Goal: Transaction & Acquisition: Book appointment/travel/reservation

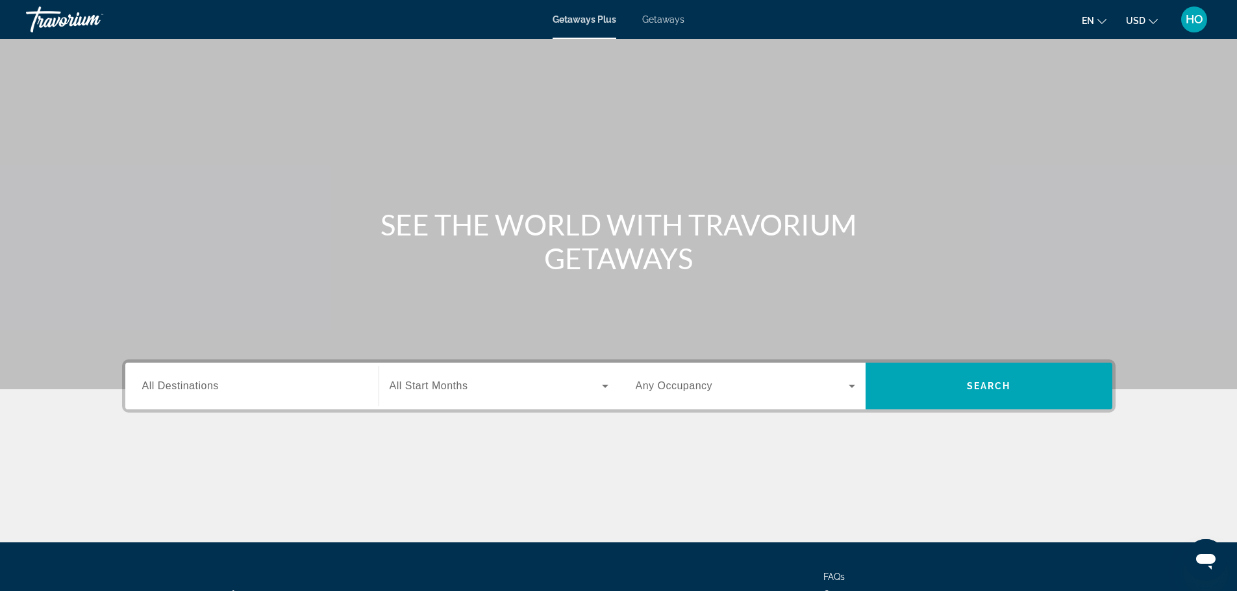
click at [175, 386] on span "All Destinations" at bounding box center [180, 385] width 77 height 11
click at [175, 386] on input "Destination All Destinations" at bounding box center [251, 387] width 219 height 16
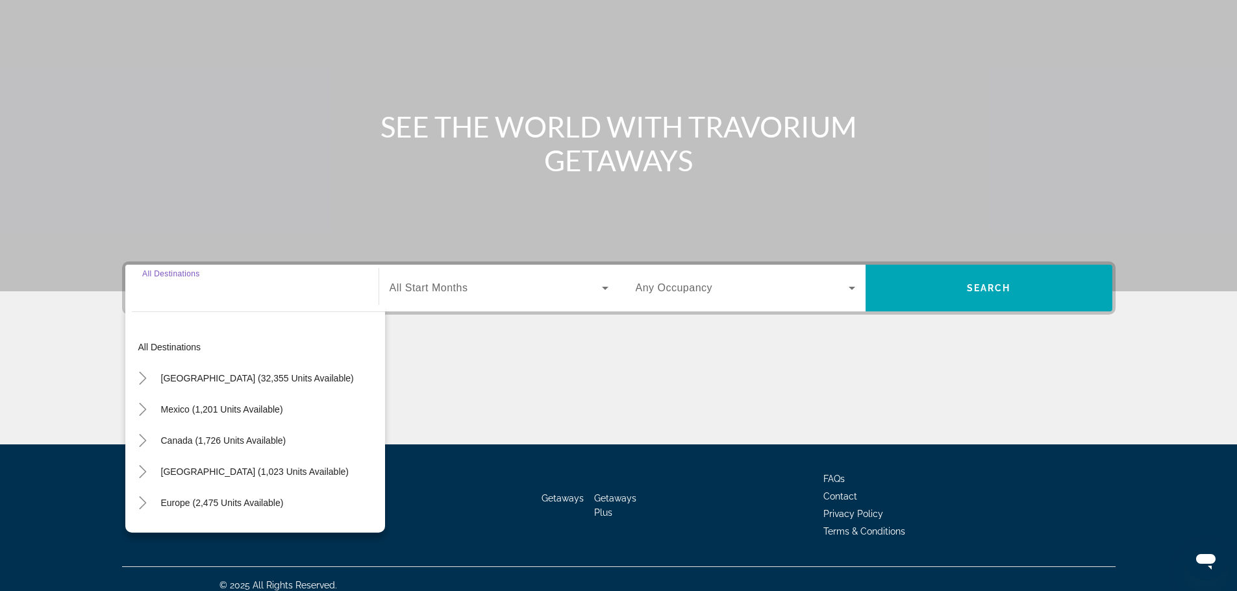
scroll to position [110, 0]
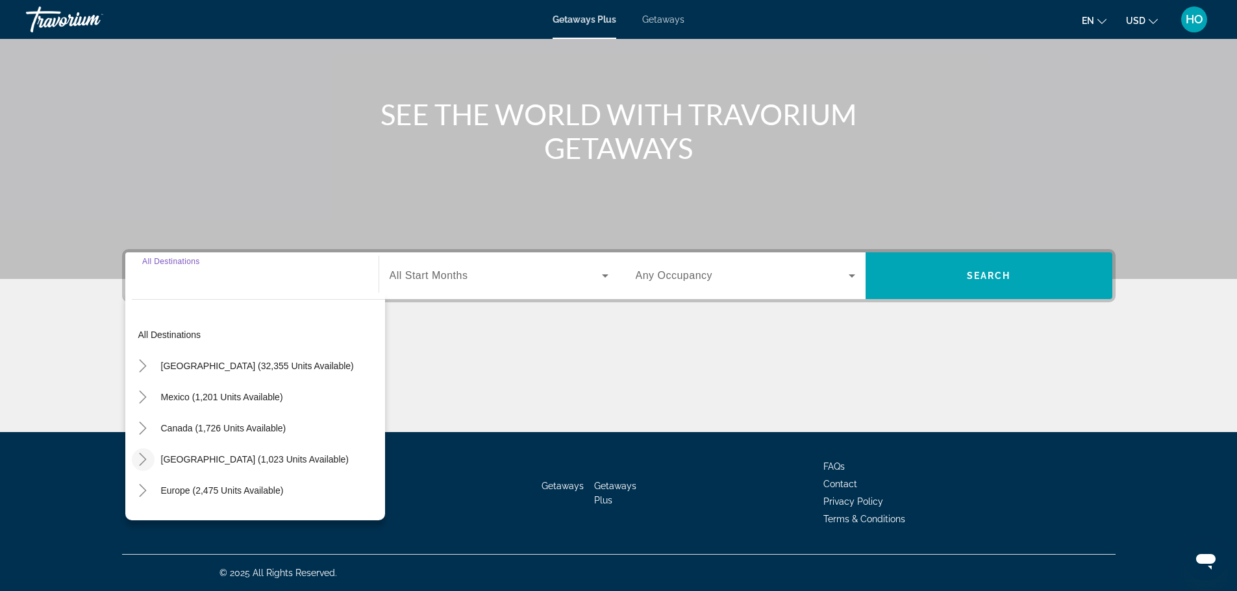
click at [138, 457] on icon "Toggle Caribbean & Atlantic Islands (1,023 units available)" at bounding box center [142, 459] width 13 height 13
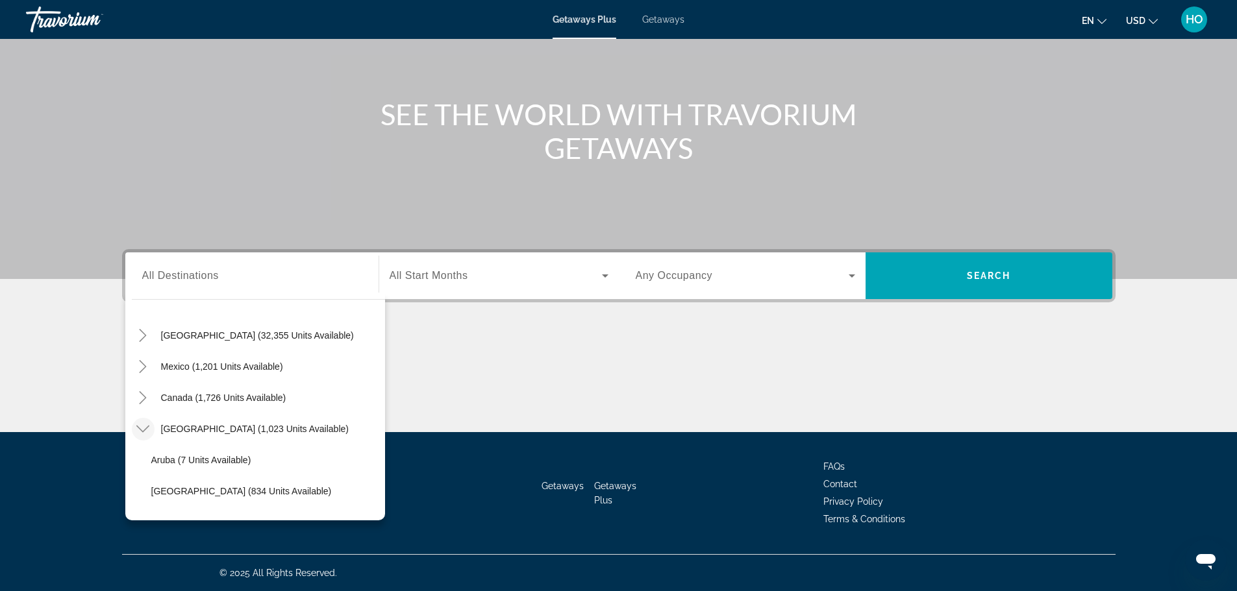
scroll to position [1, 0]
click at [668, 14] on div "Getaways Plus Getaways en English Español Français Italiano Português русский U…" at bounding box center [618, 20] width 1237 height 34
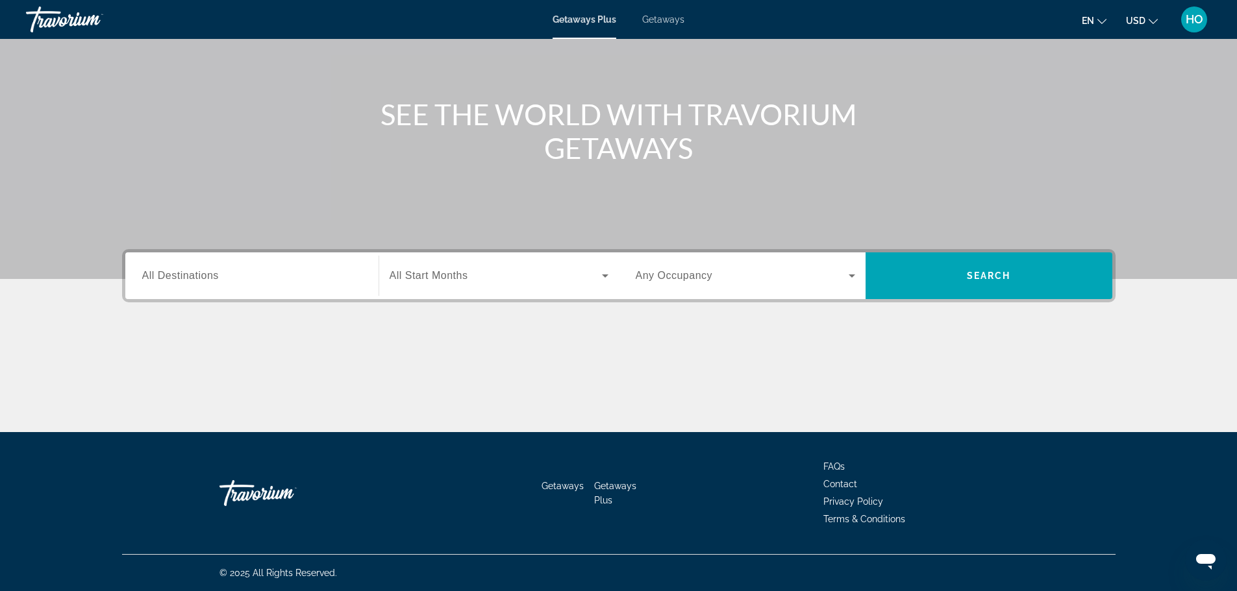
click at [665, 21] on span "Getaways" at bounding box center [663, 19] width 42 height 10
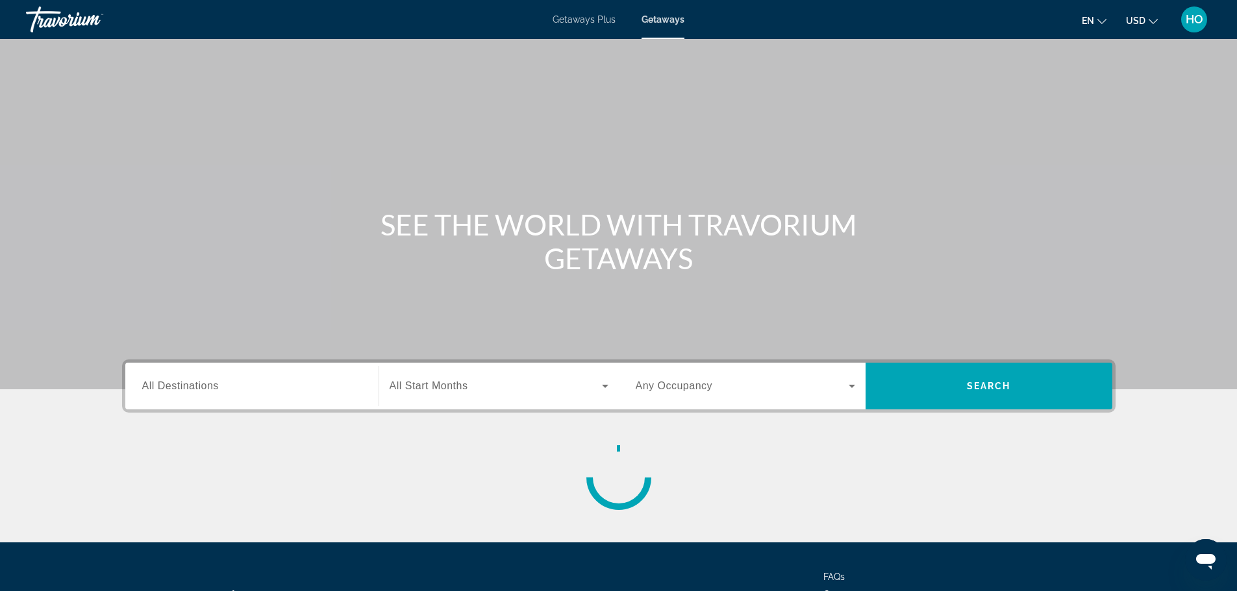
click at [160, 382] on span "All Destinations" at bounding box center [180, 385] width 77 height 11
click at [160, 382] on input "Destination All Destinations" at bounding box center [251, 387] width 219 height 16
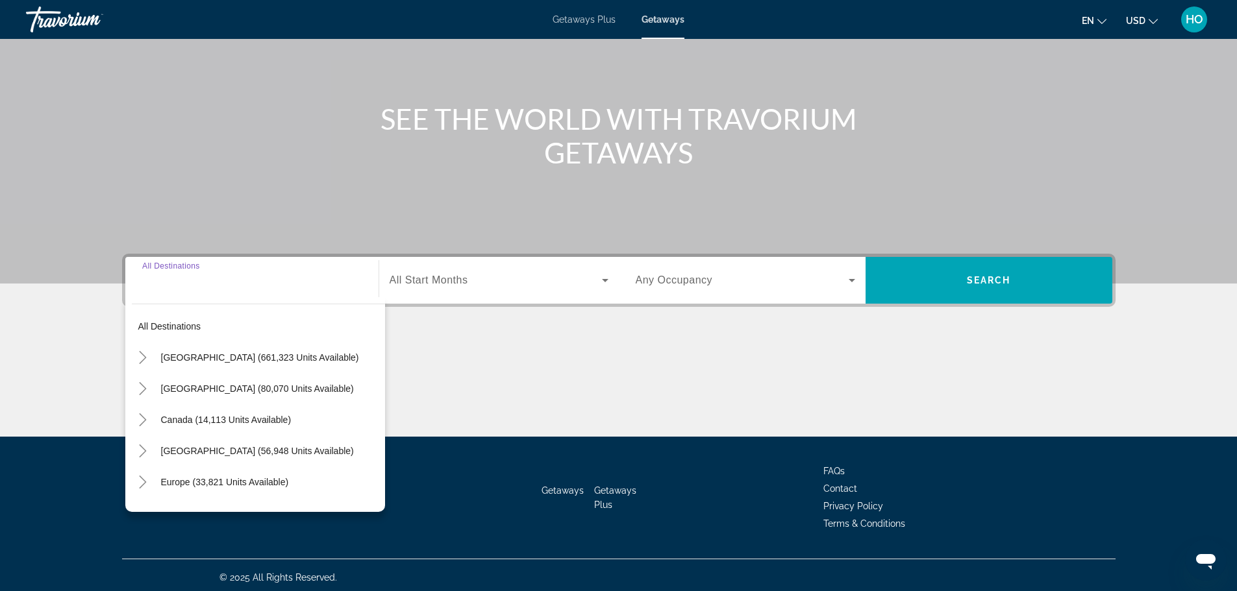
click at [148, 304] on div "Destination All Destinations All destinations United States (661,323 units avai…" at bounding box center [252, 280] width 240 height 47
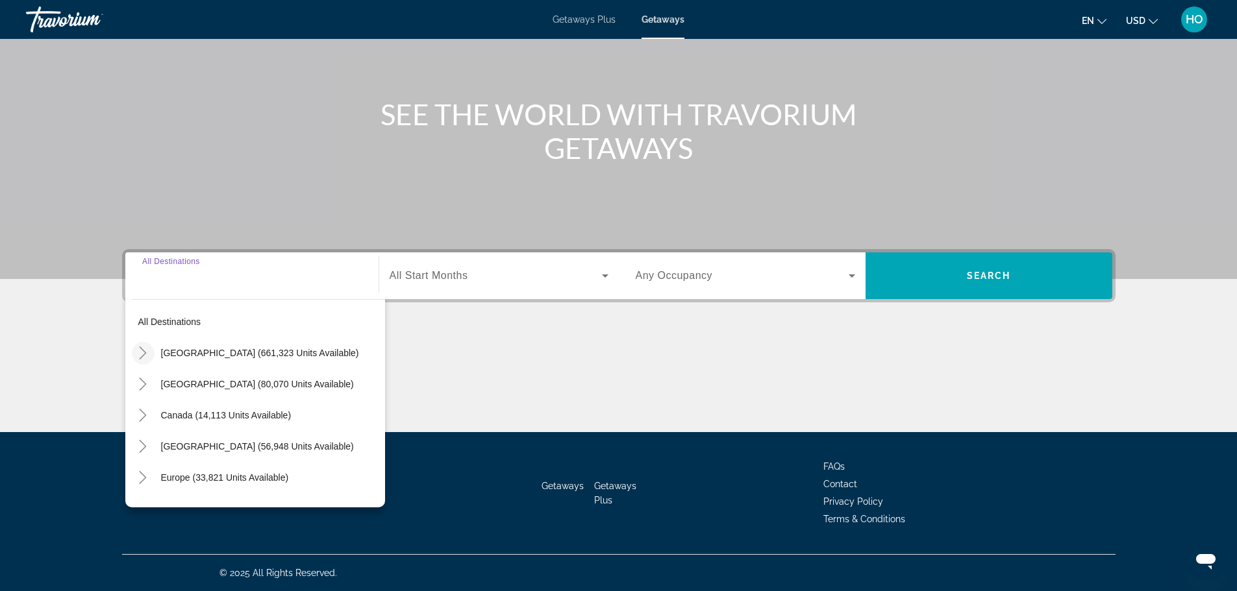
click at [149, 358] on mat-icon "Toggle United States (661,323 units available)" at bounding box center [143, 353] width 23 height 23
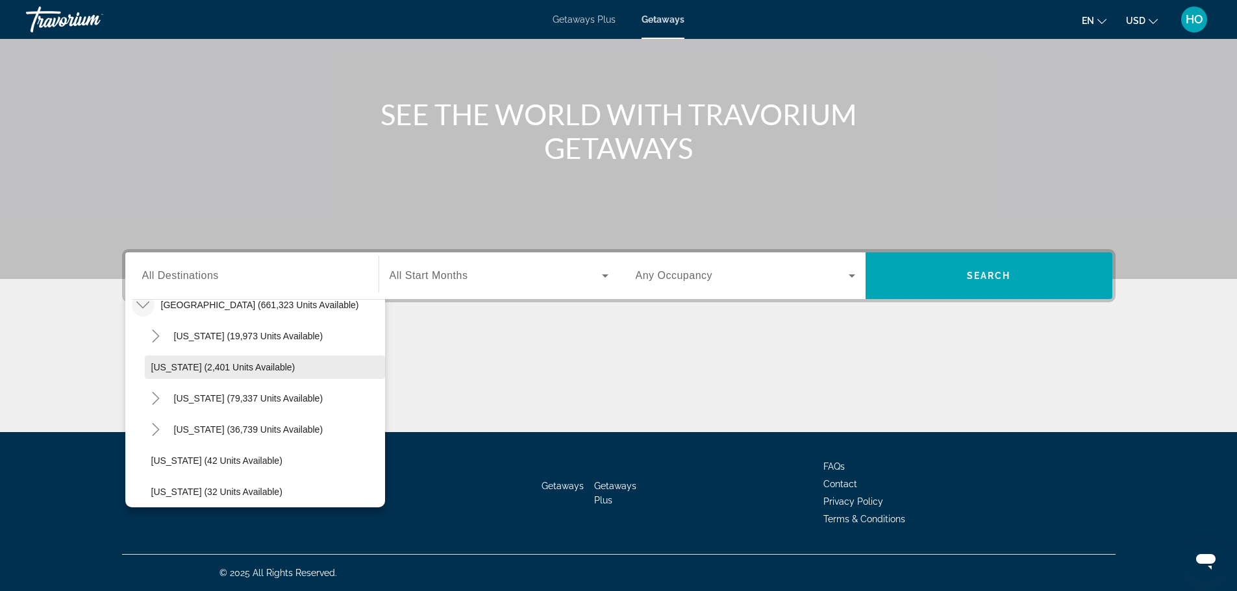
scroll to position [0, 0]
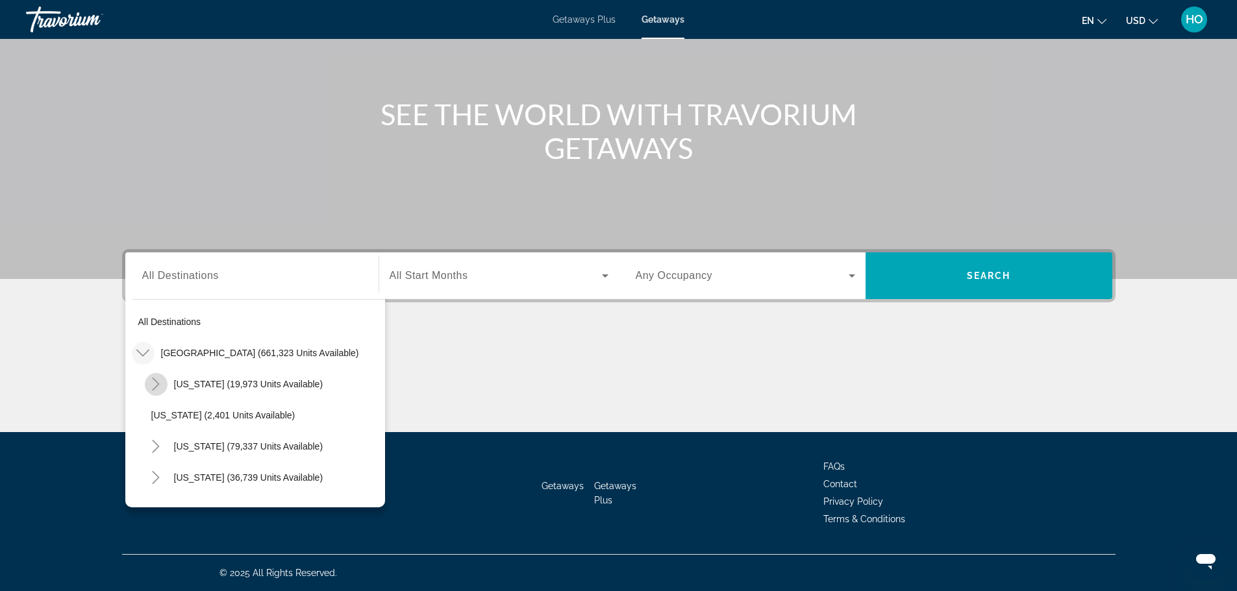
click at [155, 386] on icon "Toggle Arizona (19,973 units available)" at bounding box center [155, 384] width 13 height 13
click at [142, 351] on icon "Toggle United States (661,323 units available)" at bounding box center [142, 353] width 13 height 13
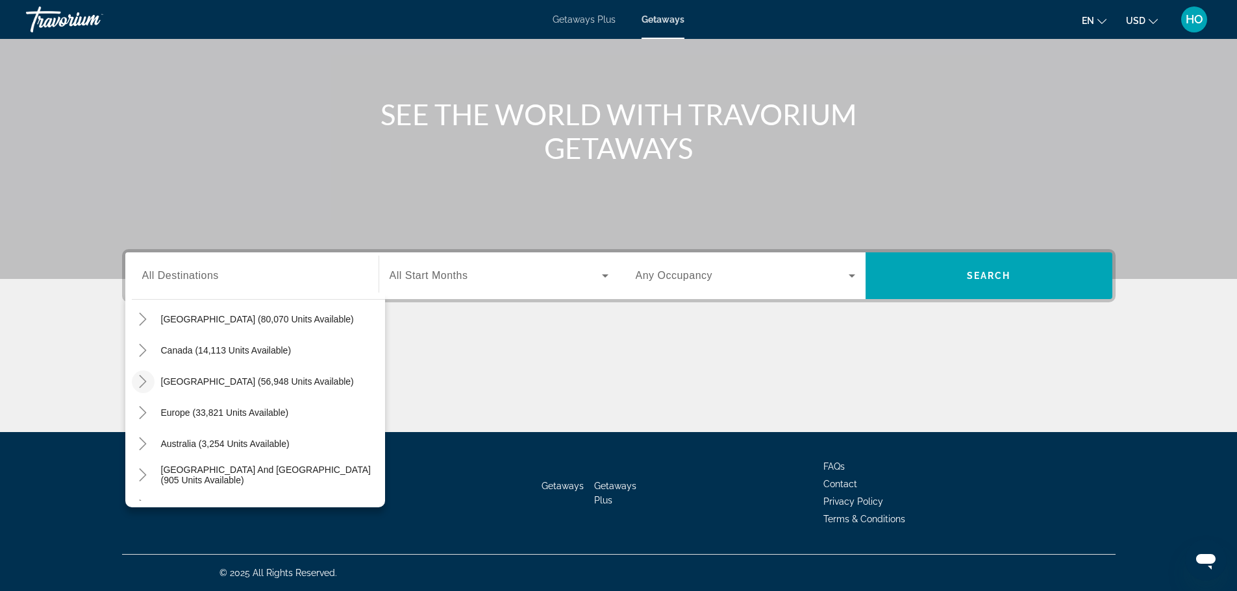
click at [147, 386] on icon "Toggle Caribbean & Atlantic Islands (56,948 units available)" at bounding box center [142, 381] width 13 height 13
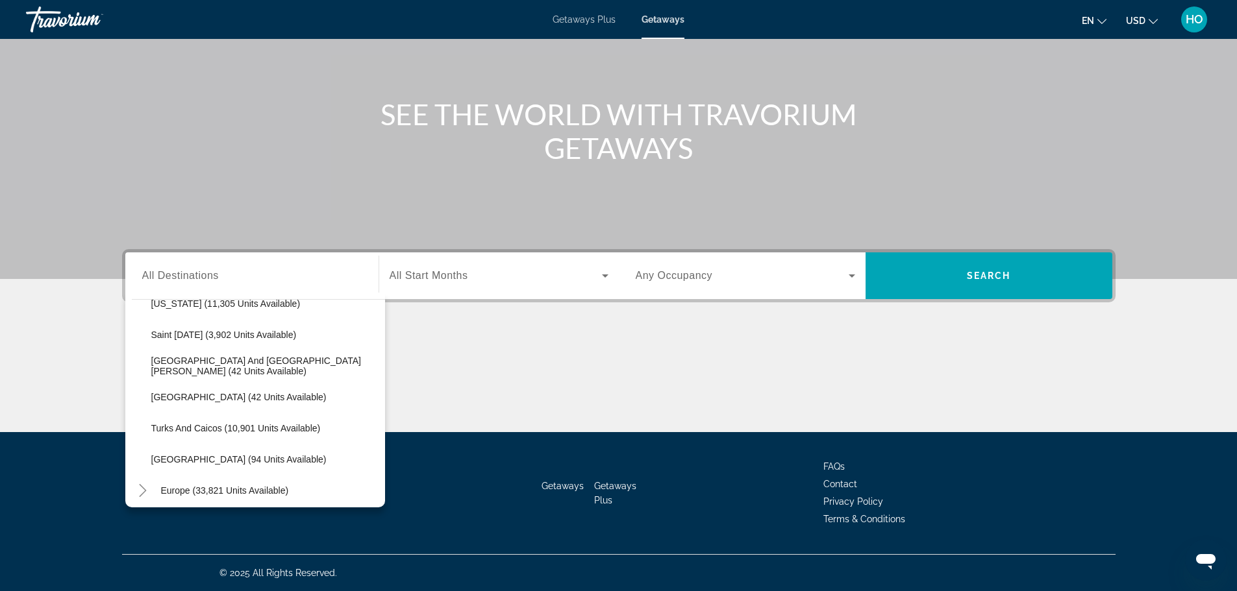
scroll to position [456, 0]
click at [194, 307] on span "[US_STATE] (11,305 units available)" at bounding box center [225, 302] width 149 height 10
type input "**********"
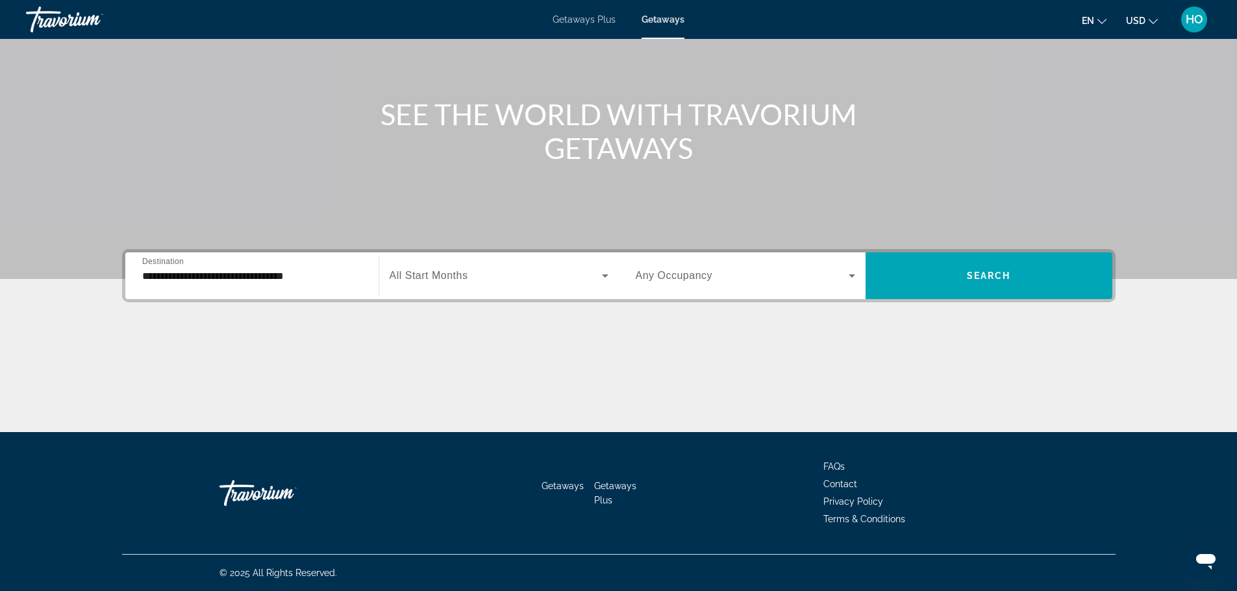
click at [458, 284] on div "Search widget" at bounding box center [498, 276] width 219 height 36
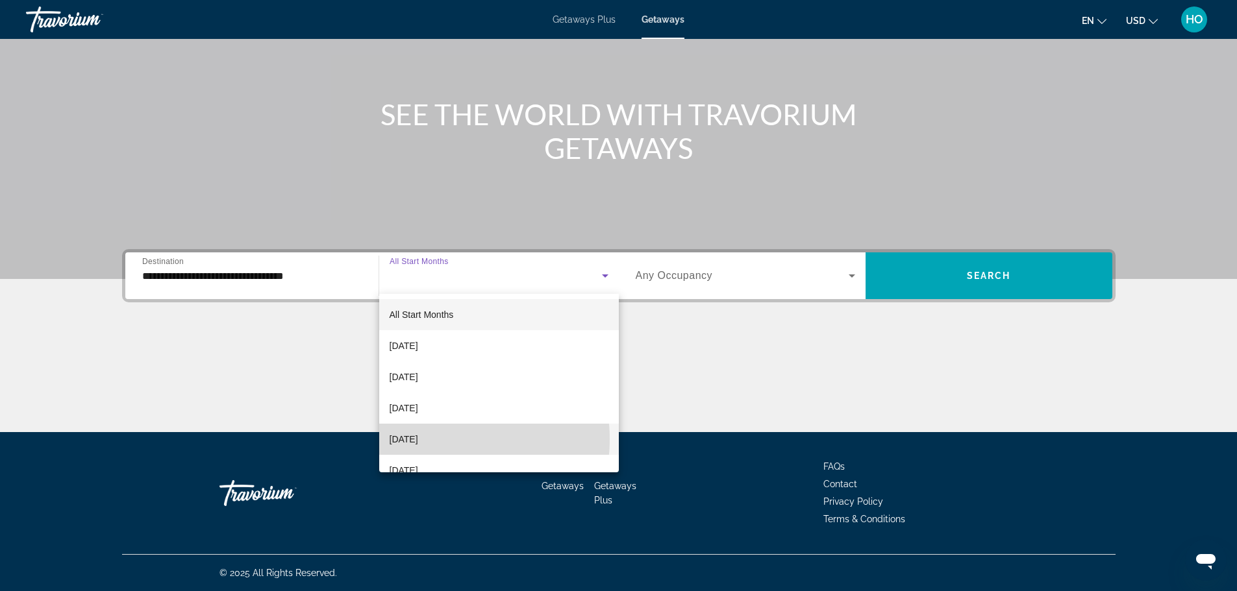
click at [418, 439] on span "December 2025" at bounding box center [403, 440] width 29 height 16
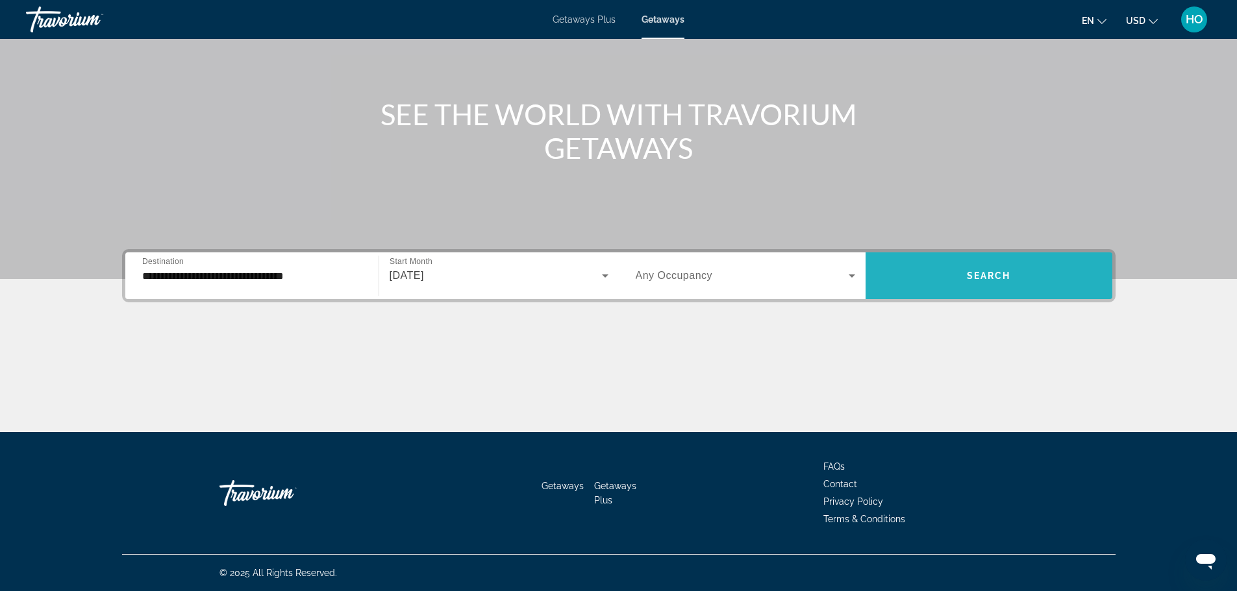
click at [974, 270] on button "Search" at bounding box center [988, 275] width 247 height 47
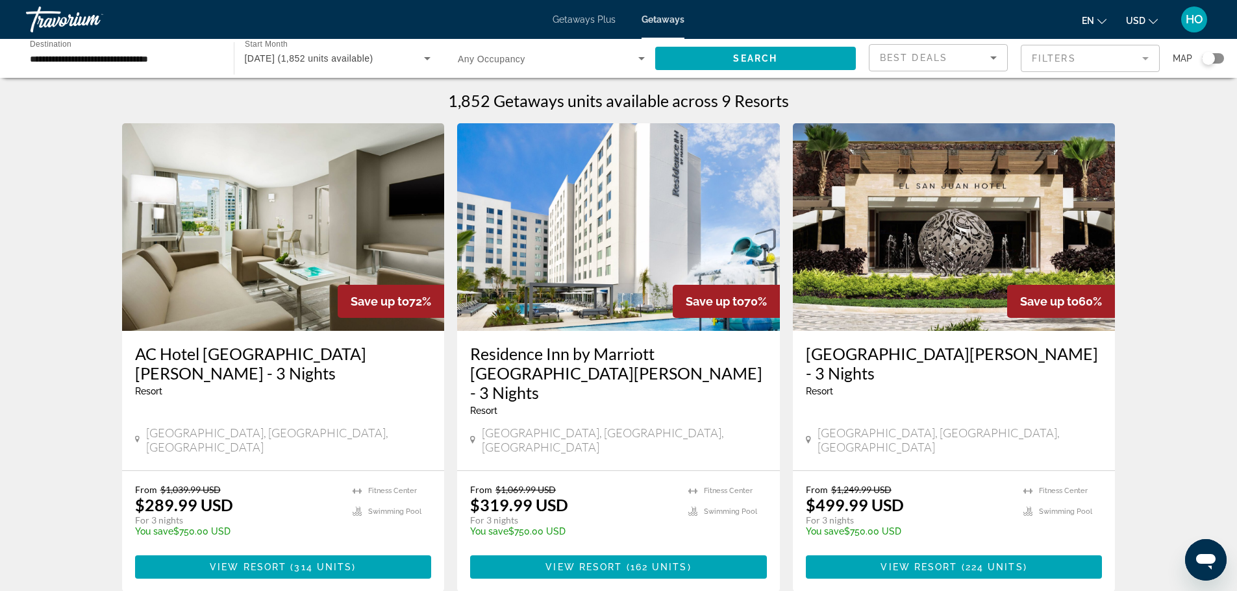
click at [236, 233] on img "Main content" at bounding box center [283, 227] width 323 height 208
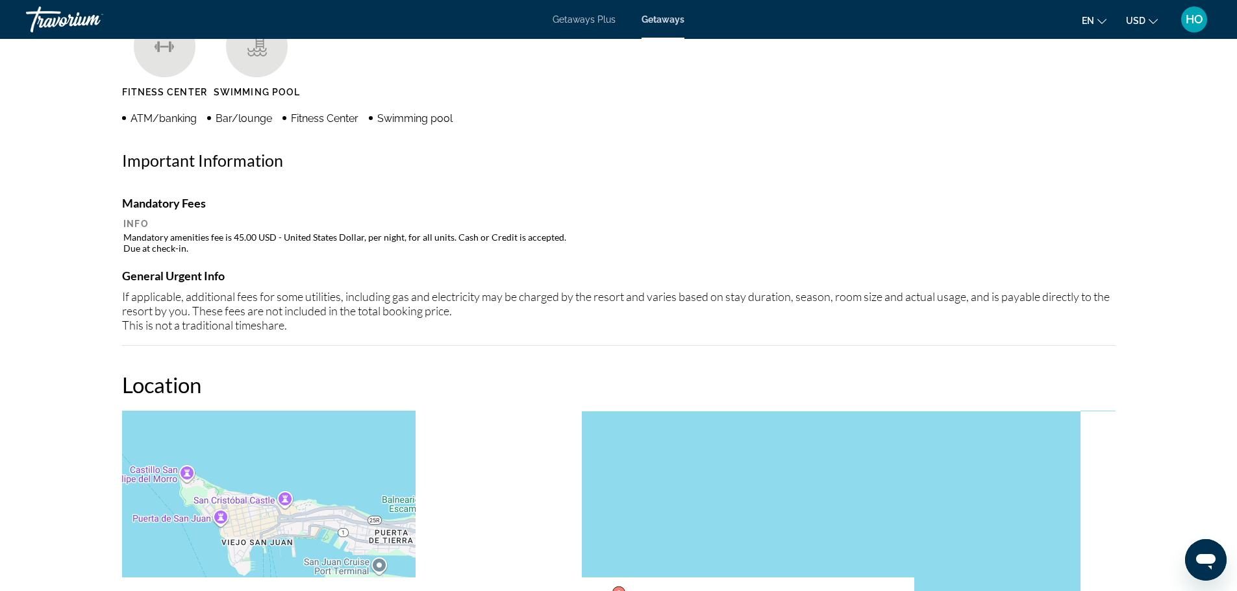
scroll to position [1233, 0]
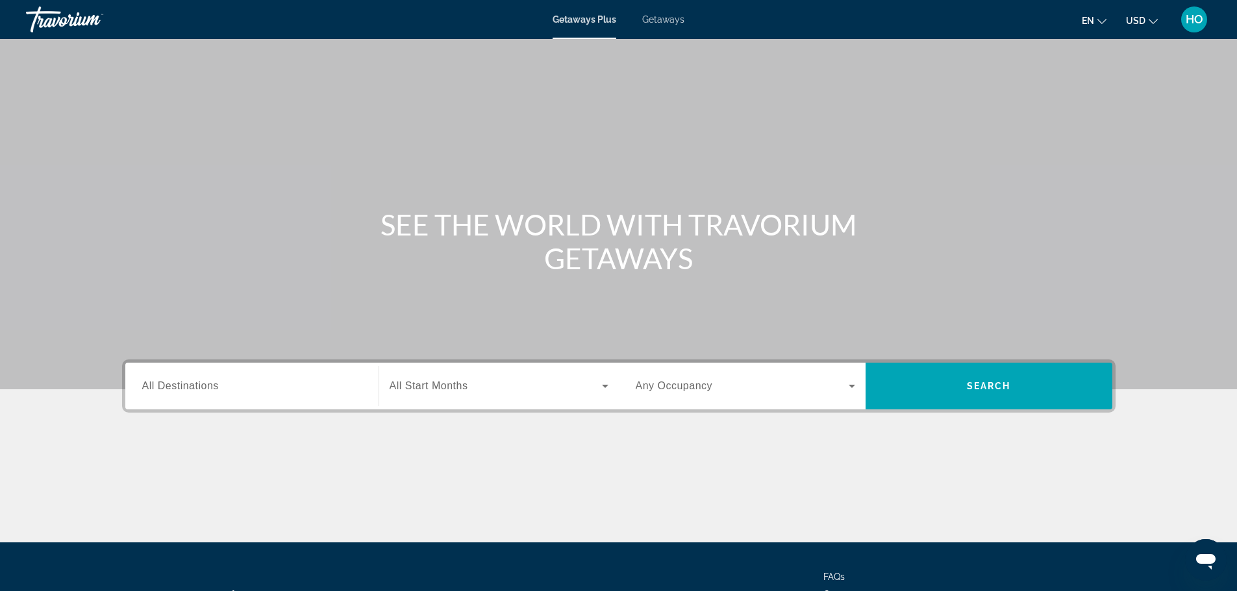
click at [182, 388] on span "All Destinations" at bounding box center [180, 385] width 77 height 11
click at [182, 388] on input "Destination All Destinations" at bounding box center [251, 387] width 219 height 16
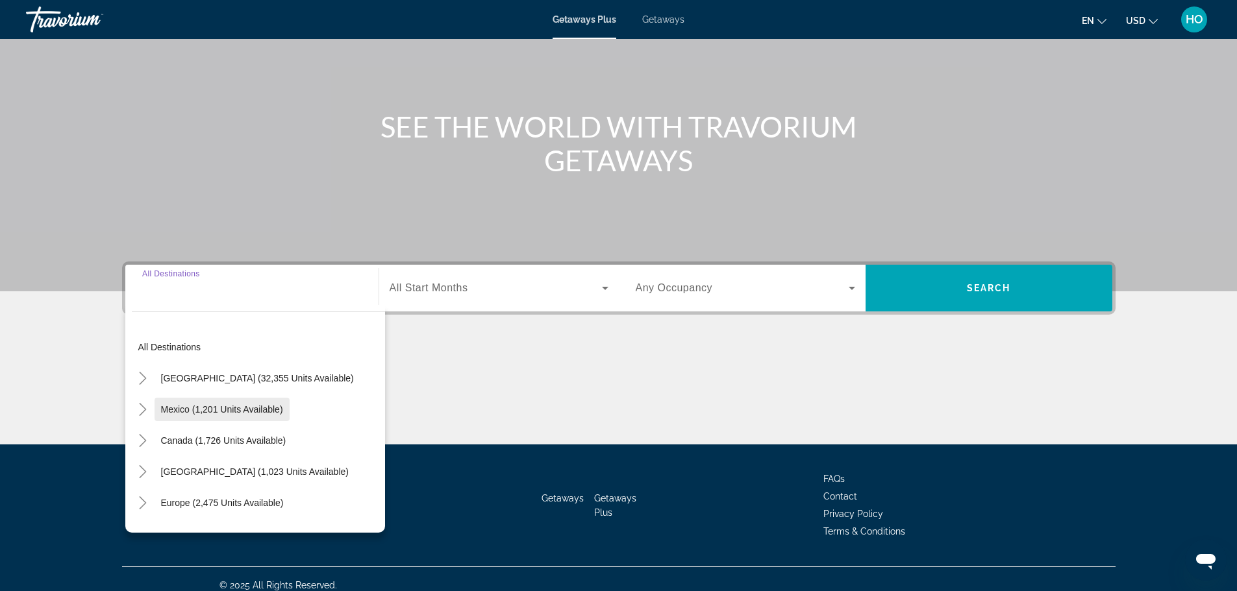
scroll to position [110, 0]
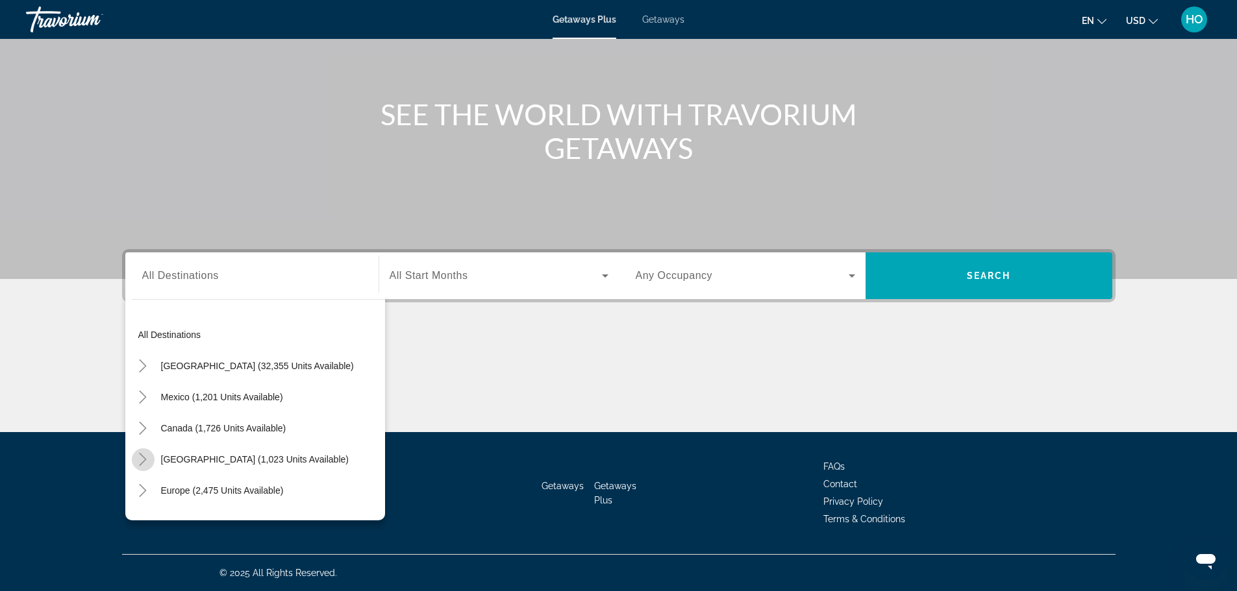
click at [142, 454] on icon "Toggle Caribbean & Atlantic Islands (1,023 units available)" at bounding box center [142, 459] width 13 height 13
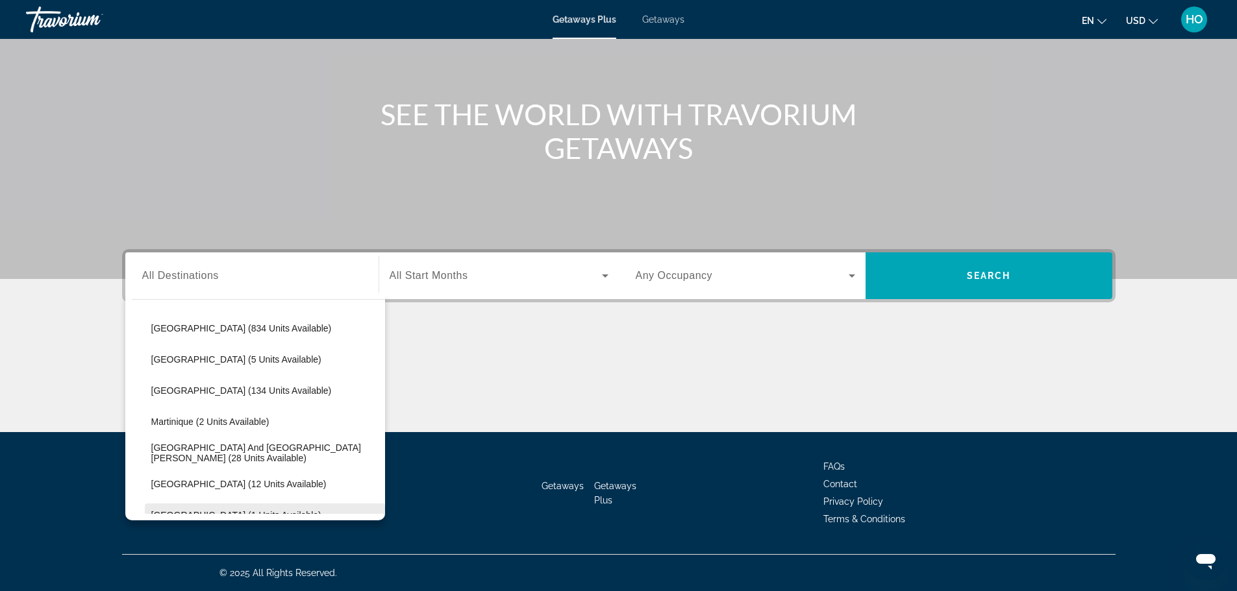
scroll to position [131, 0]
click at [654, 21] on span "Getaways" at bounding box center [663, 19] width 42 height 10
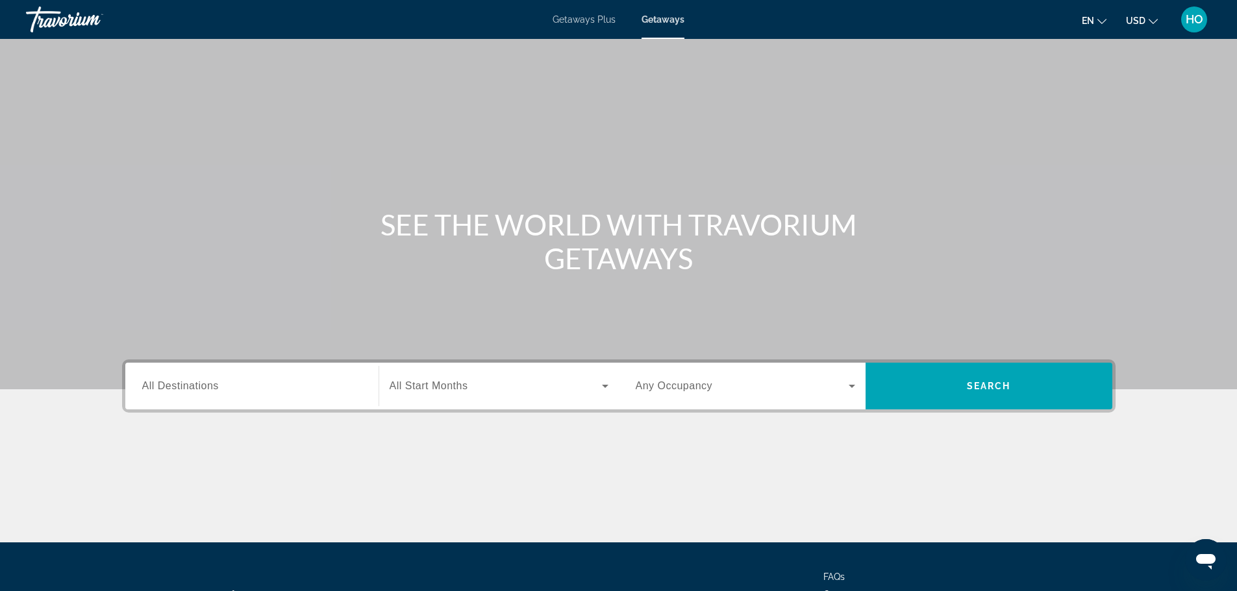
click at [152, 385] on span "All Destinations" at bounding box center [180, 385] width 77 height 11
click at [152, 385] on input "Destination All Destinations" at bounding box center [251, 387] width 219 height 16
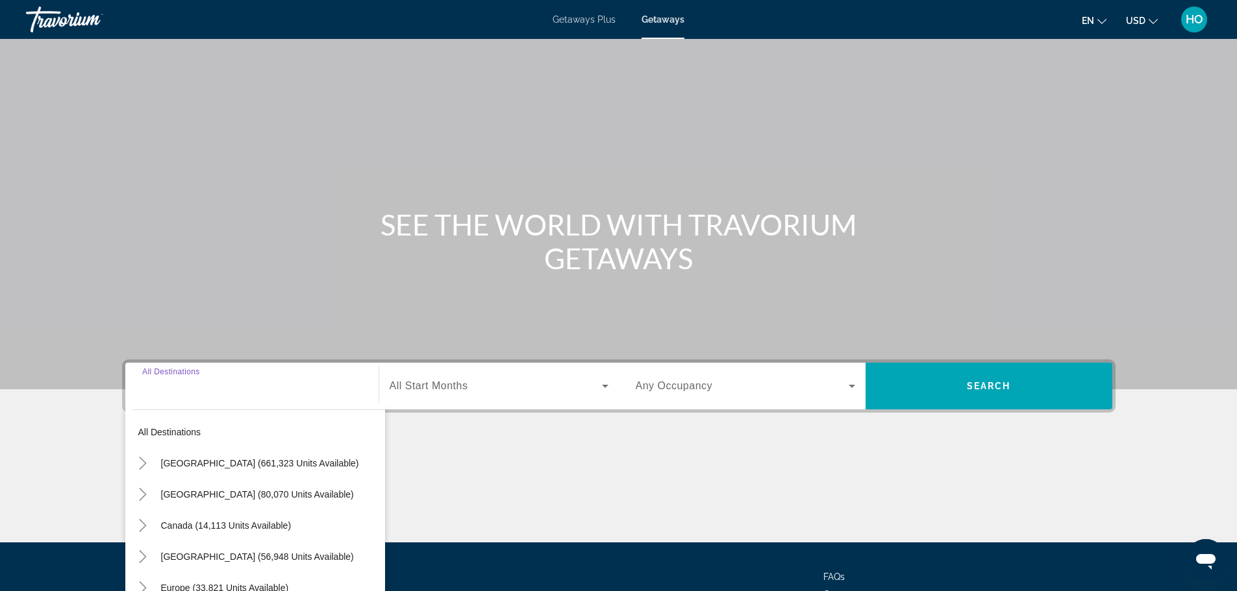
scroll to position [110, 0]
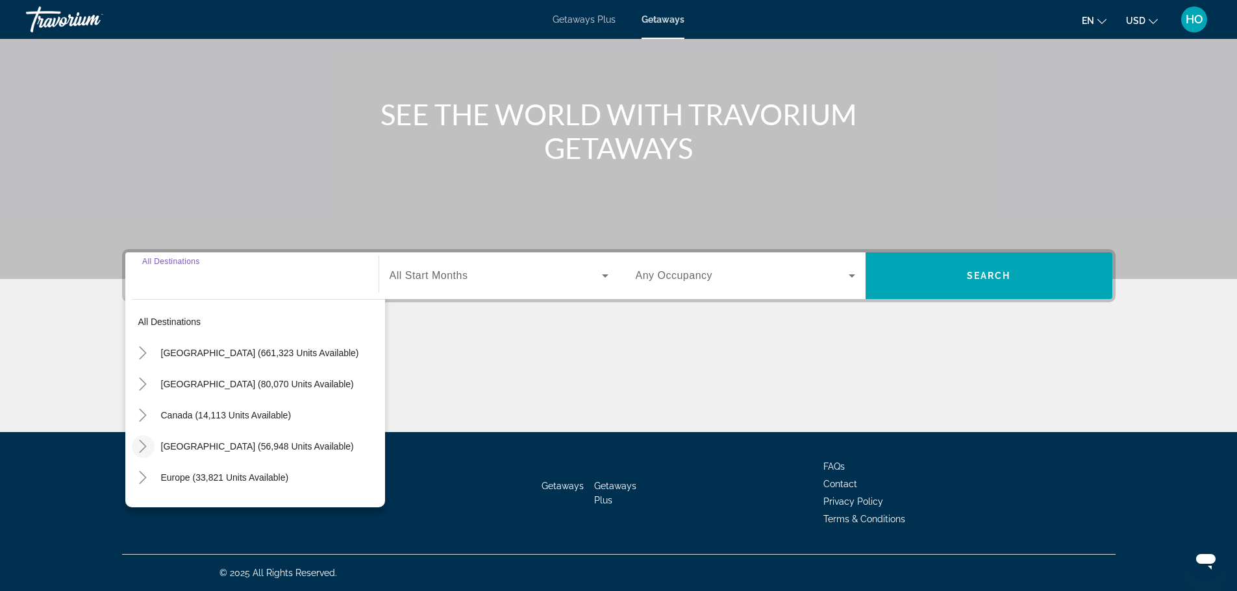
click at [141, 444] on icon "Toggle Caribbean & Atlantic Islands (56,948 units available)" at bounding box center [142, 446] width 13 height 13
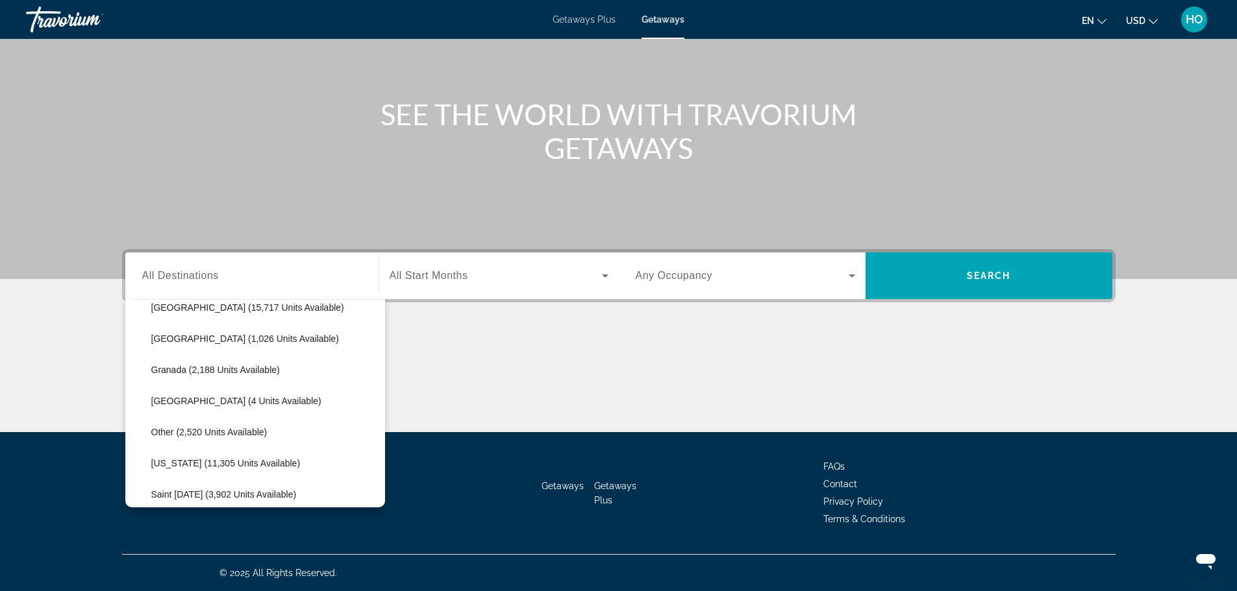
scroll to position [326, 0]
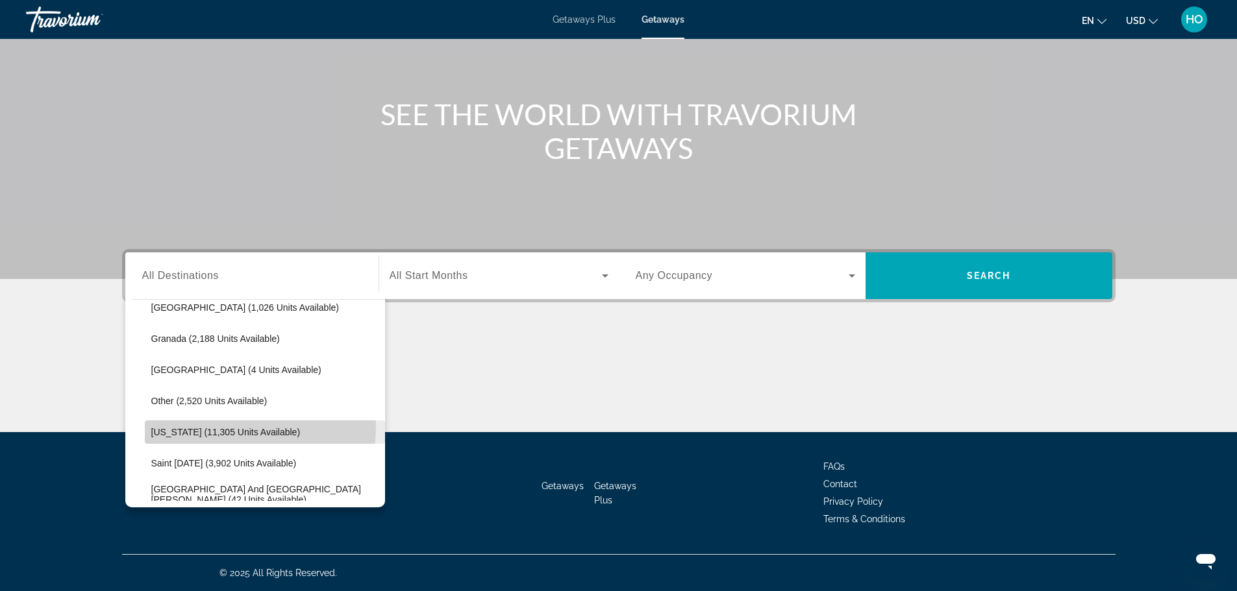
click at [210, 426] on span "Search widget" at bounding box center [265, 432] width 240 height 31
type input "**********"
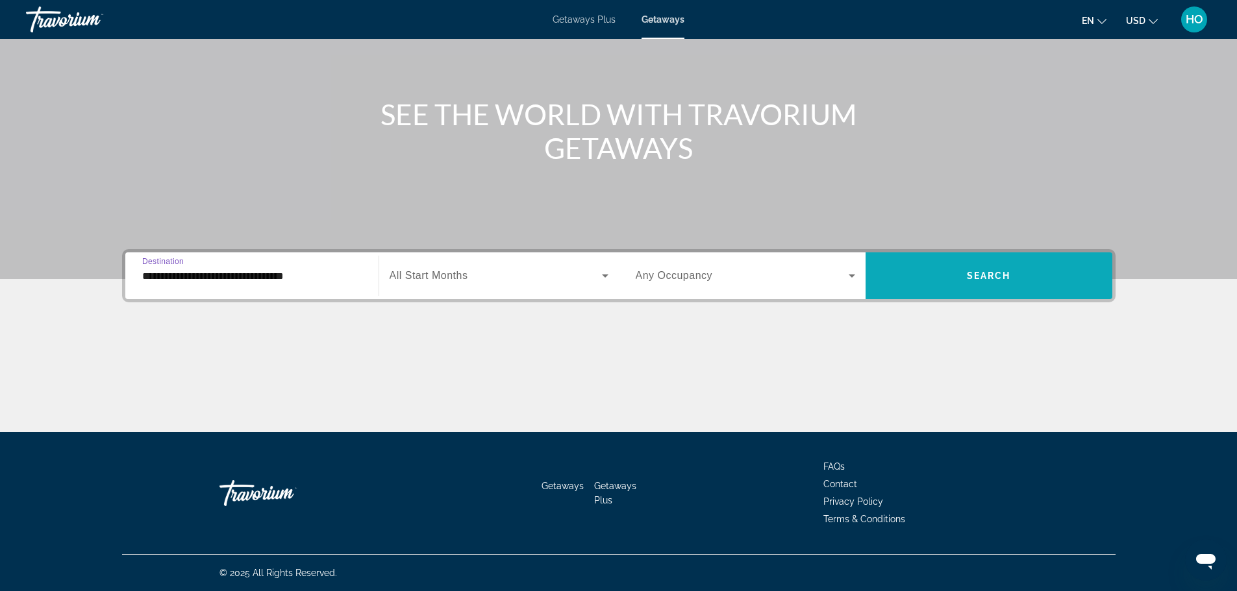
click at [930, 278] on span "Search widget" at bounding box center [988, 275] width 247 height 31
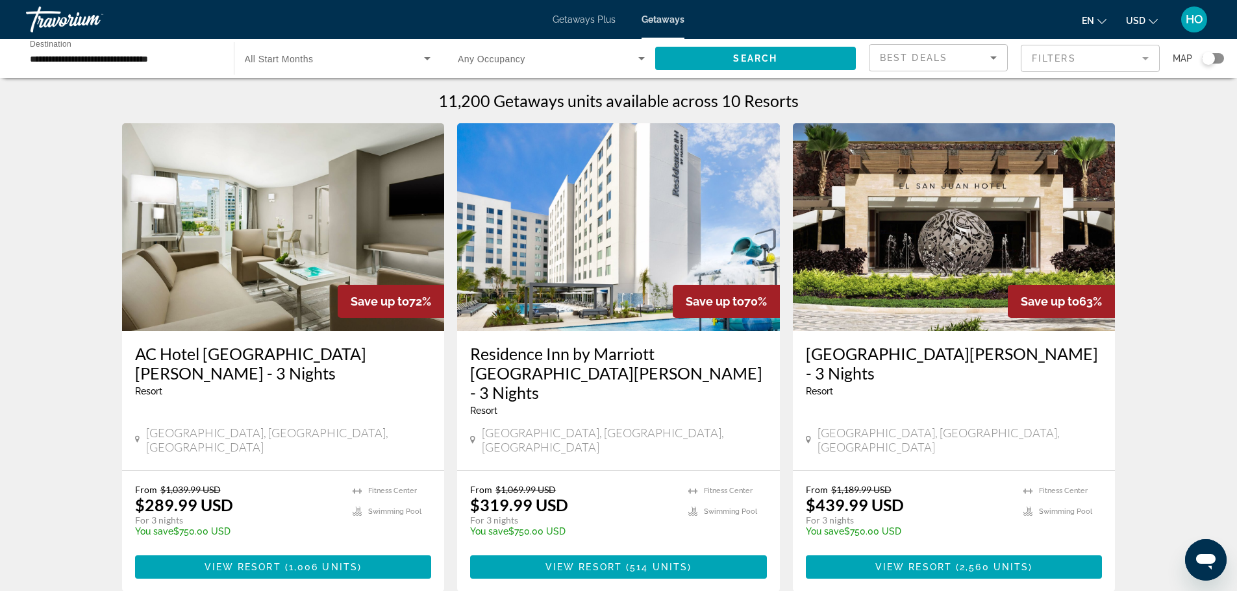
click at [237, 269] on img "Main content" at bounding box center [283, 227] width 323 height 208
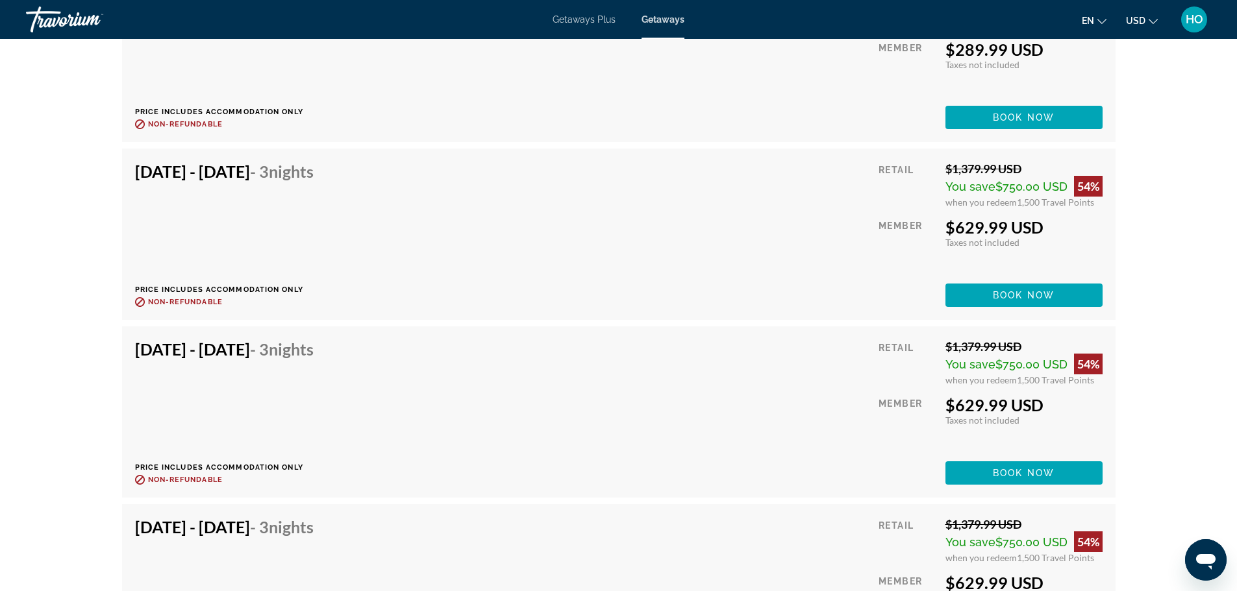
scroll to position [15904, 0]
